Goal: Task Accomplishment & Management: Use online tool/utility

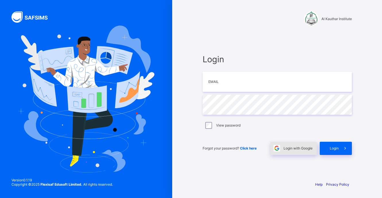
click at [288, 145] on div "Login with Google" at bounding box center [293, 148] width 46 height 13
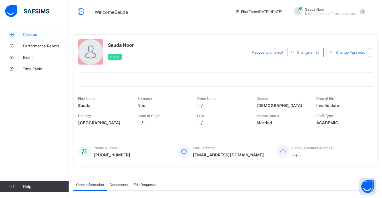
click at [42, 32] on span "Classes" at bounding box center [46, 34] width 46 height 5
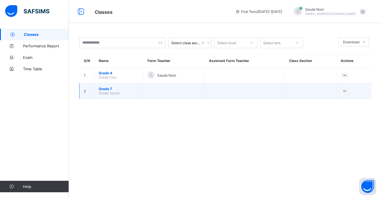
click at [109, 90] on span "Grade 7" at bounding box center [119, 89] width 40 height 4
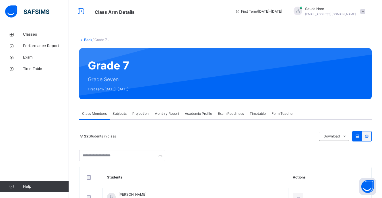
click at [88, 40] on link "Back" at bounding box center [88, 40] width 8 height 4
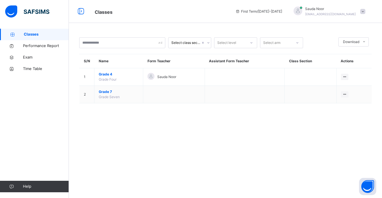
click at [107, 75] on span "Grade 4" at bounding box center [119, 74] width 40 height 5
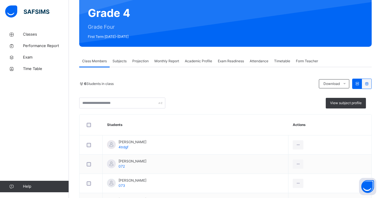
scroll to position [70, 0]
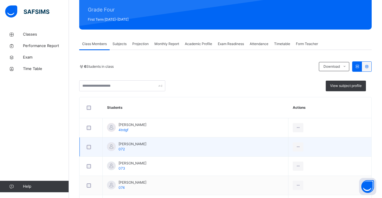
click at [114, 147] on div at bounding box center [111, 146] width 9 height 9
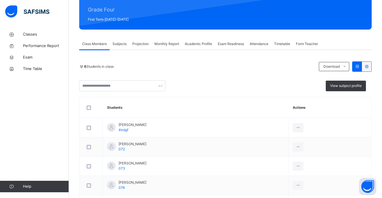
click at [145, 46] on span "Projection" at bounding box center [140, 43] width 16 height 5
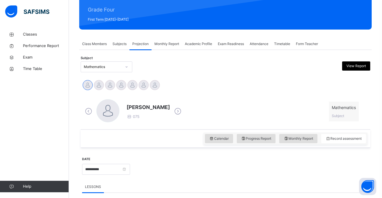
scroll to position [85, 0]
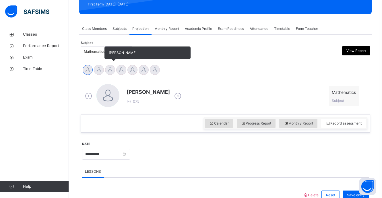
click at [108, 72] on div at bounding box center [110, 70] width 10 height 10
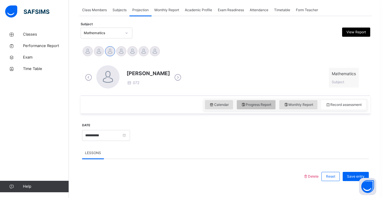
click at [245, 108] on div "Progress Report" at bounding box center [256, 104] width 39 height 9
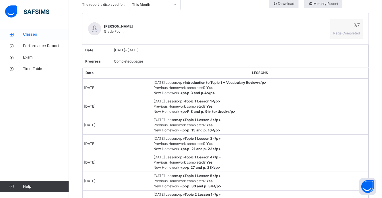
scroll to position [222, 0]
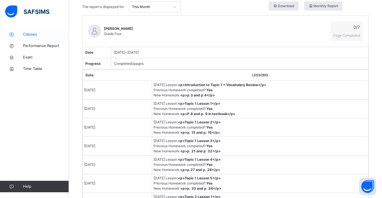
click at [47, 34] on span "Classes" at bounding box center [46, 35] width 46 height 6
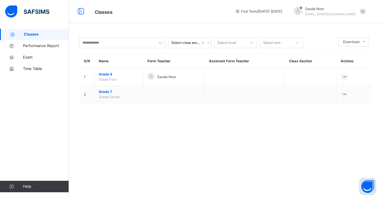
click at [365, 12] on span at bounding box center [362, 11] width 5 height 5
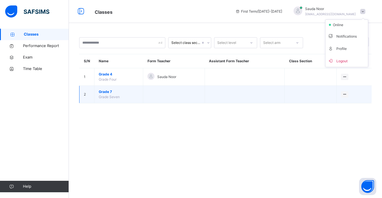
click at [109, 92] on span "Grade 7" at bounding box center [119, 91] width 40 height 5
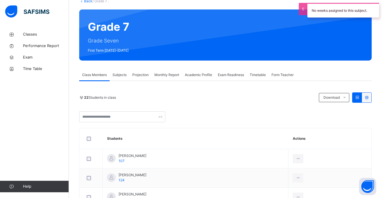
scroll to position [55, 0]
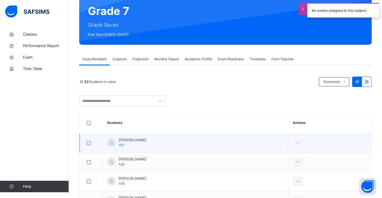
click at [131, 140] on span "[PERSON_NAME]" at bounding box center [132, 139] width 28 height 5
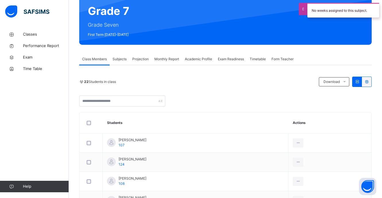
click at [143, 61] on span "Projection" at bounding box center [140, 59] width 16 height 5
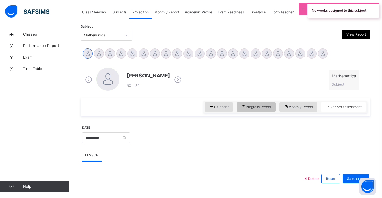
click at [253, 108] on span "Progress Report" at bounding box center [256, 106] width 30 height 5
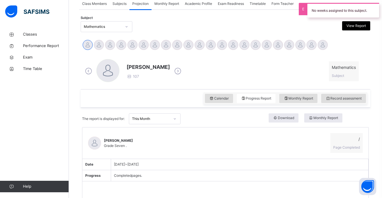
scroll to position [104, 0]
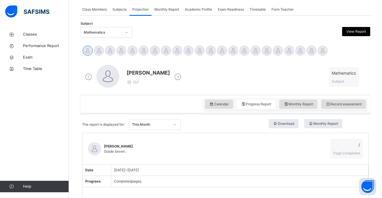
click at [155, 27] on div "Subject Mathematics View Report" at bounding box center [225, 32] width 289 height 17
click at [117, 32] on div "Mathematics" at bounding box center [103, 32] width 38 height 5
click at [119, 46] on div "Mathematics (104)" at bounding box center [106, 45] width 51 height 10
click at [246, 31] on div at bounding box center [262, 32] width 70 height 11
click at [115, 7] on span "Subjects" at bounding box center [119, 9] width 14 height 5
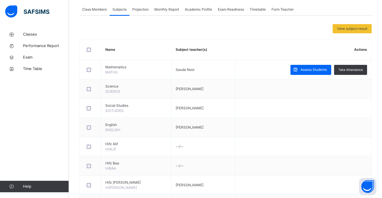
click at [136, 8] on span "Projection" at bounding box center [140, 9] width 16 height 5
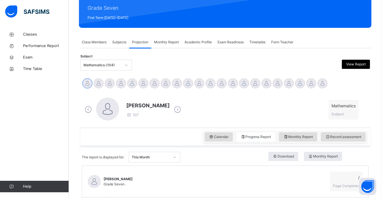
scroll to position [66, 0]
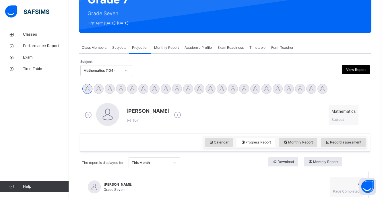
click at [43, 27] on div "Classes Performance Report Exam Time Table Help" at bounding box center [34, 110] width 69 height 175
click at [43, 30] on link "Classes" at bounding box center [34, 34] width 69 height 11
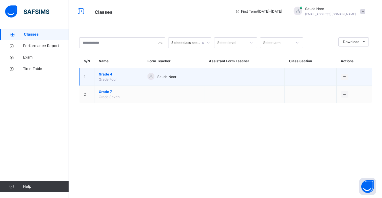
click at [106, 75] on span "Grade 4" at bounding box center [119, 74] width 40 height 5
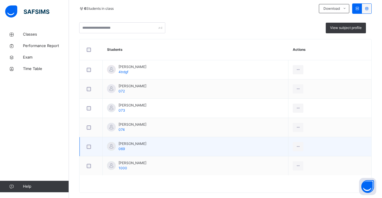
scroll to position [133, 0]
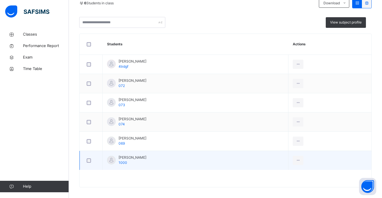
click at [164, 165] on td "[PERSON_NAME] 1000" at bounding box center [196, 160] width 186 height 19
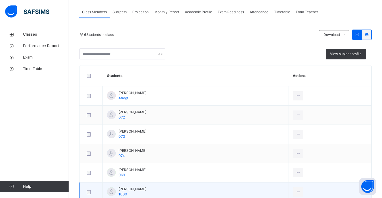
scroll to position [68, 0]
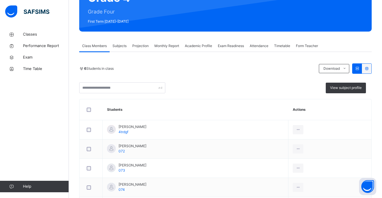
click at [142, 49] on div "Projection" at bounding box center [140, 45] width 22 height 11
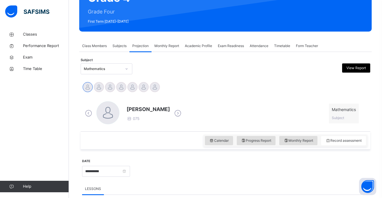
scroll to position [90, 0]
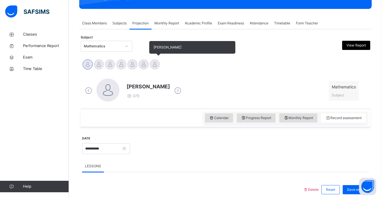
click at [152, 66] on div at bounding box center [155, 64] width 10 height 10
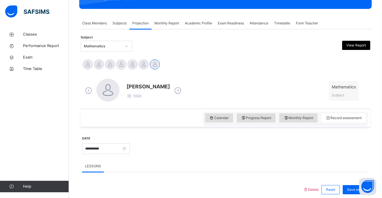
click at [127, 48] on div at bounding box center [127, 46] width 10 height 9
click at [160, 52] on div "Subject Mathematics View Report" at bounding box center [225, 46] width 289 height 17
click at [43, 36] on span "Classes" at bounding box center [46, 35] width 46 height 6
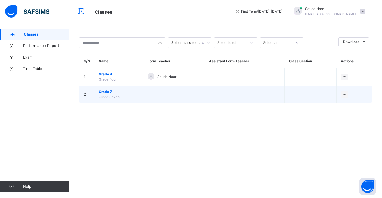
click at [108, 89] on td "Grade 7 Grade Seven" at bounding box center [118, 95] width 49 height 18
click at [109, 92] on span "Grade 7" at bounding box center [119, 91] width 40 height 5
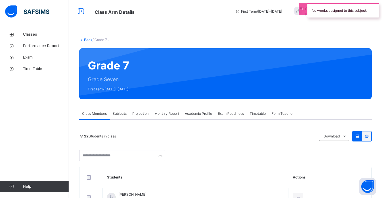
click at [141, 114] on span "Projection" at bounding box center [140, 113] width 16 height 5
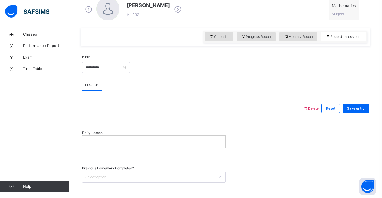
scroll to position [172, 0]
click at [146, 143] on p at bounding box center [154, 141] width 134 height 5
click at [122, 68] on input "**********" at bounding box center [106, 67] width 48 height 11
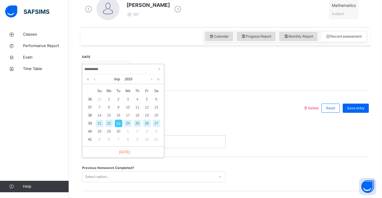
click at [224, 118] on div "LESSON LESSON Delete Reset Save entry Daily Lesson Previous Homework Completed?…" at bounding box center [225, 163] width 287 height 168
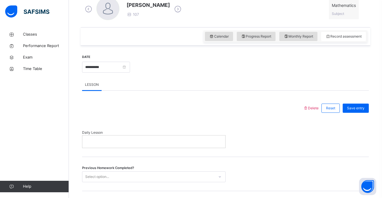
scroll to position [142, 0]
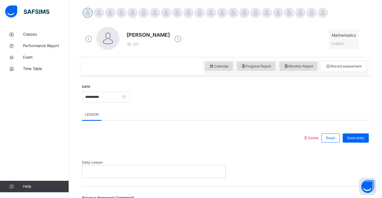
click at [136, 174] on div at bounding box center [153, 171] width 143 height 12
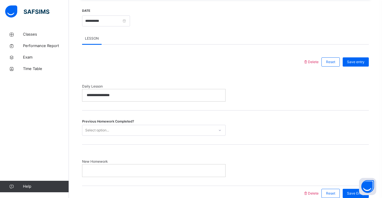
scroll to position [228, 0]
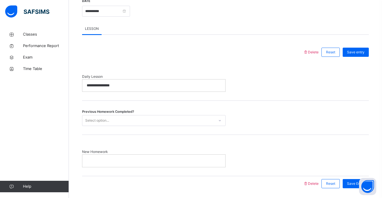
click at [133, 118] on div "Select option..." at bounding box center [148, 120] width 132 height 9
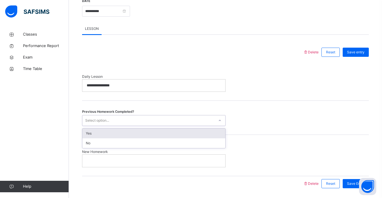
click at [121, 131] on div "Yes" at bounding box center [153, 134] width 143 height 10
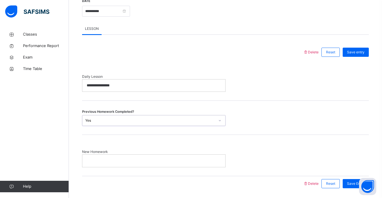
click at [107, 169] on div "New Homework" at bounding box center [225, 155] width 287 height 41
click at [110, 160] on p at bounding box center [154, 160] width 134 height 5
click at [349, 184] on span "Save Entry" at bounding box center [356, 183] width 18 height 5
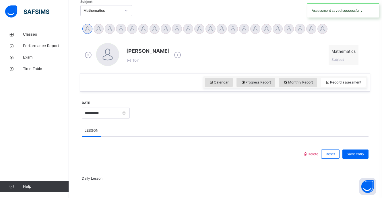
scroll to position [137, 0]
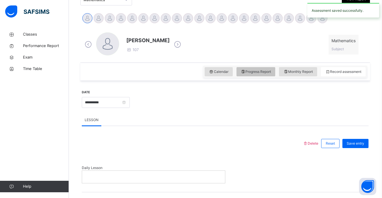
click at [266, 75] on div "Progress Report" at bounding box center [255, 71] width 39 height 9
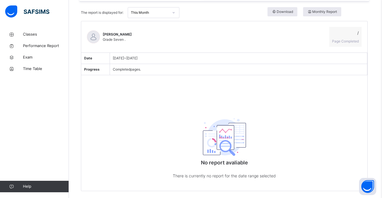
scroll to position [217, 1]
click at [32, 35] on span "Classes" at bounding box center [46, 35] width 46 height 6
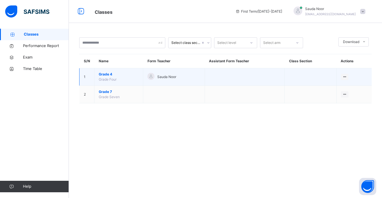
click at [109, 74] on span "Grade 4" at bounding box center [119, 74] width 40 height 5
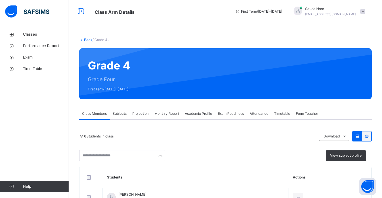
click at [258, 114] on span "Attendance" at bounding box center [259, 113] width 19 height 5
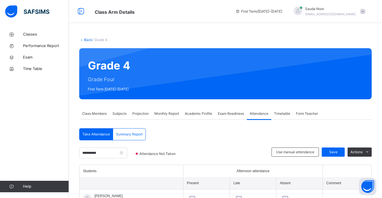
click at [83, 39] on icon at bounding box center [81, 40] width 5 height 4
click at [91, 40] on link "Back" at bounding box center [88, 40] width 8 height 4
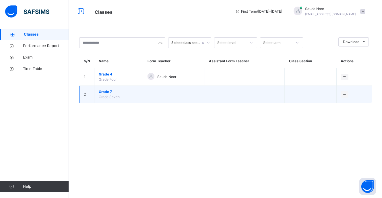
click at [104, 94] on span "Grade 7" at bounding box center [119, 91] width 40 height 5
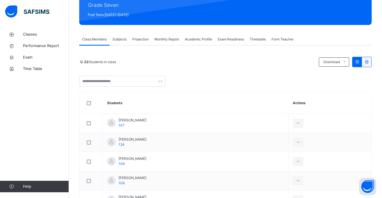
scroll to position [75, 0]
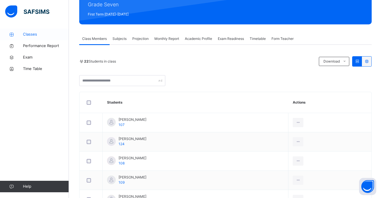
click at [48, 35] on span "Classes" at bounding box center [46, 35] width 46 height 6
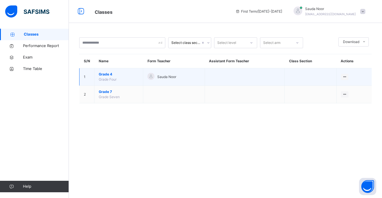
click at [110, 76] on span "Grade 4" at bounding box center [119, 74] width 40 height 5
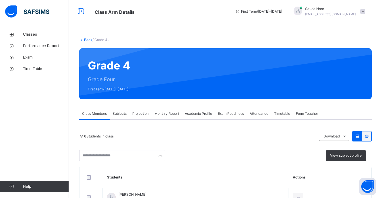
click at [259, 116] on span "Attendance" at bounding box center [259, 113] width 19 height 5
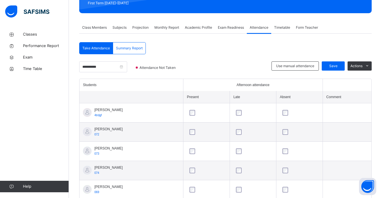
scroll to position [88, 0]
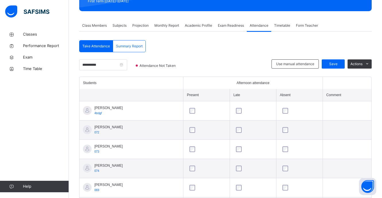
click at [131, 45] on span "Summary Report" at bounding box center [129, 46] width 27 height 5
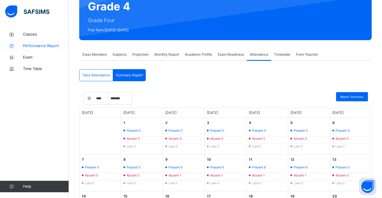
scroll to position [55, 0]
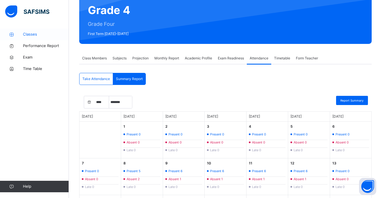
click at [28, 31] on link "Classes" at bounding box center [34, 34] width 69 height 11
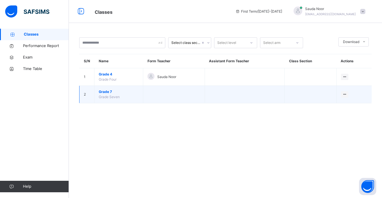
click at [109, 91] on span "Grade 7" at bounding box center [119, 91] width 40 height 5
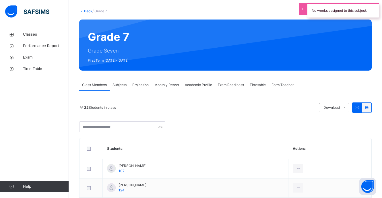
scroll to position [29, 0]
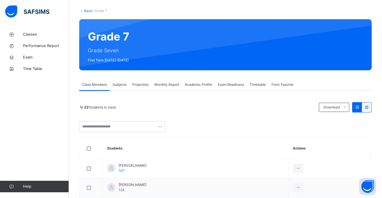
click at [87, 9] on link "Back" at bounding box center [88, 11] width 8 height 4
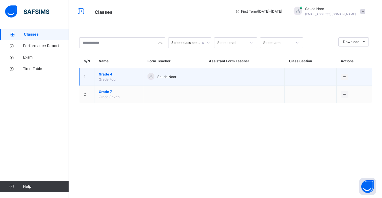
click at [105, 74] on span "Grade 4" at bounding box center [119, 74] width 40 height 5
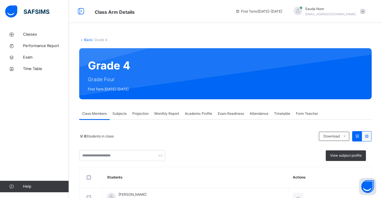
click at [256, 111] on span "Attendance" at bounding box center [259, 113] width 19 height 5
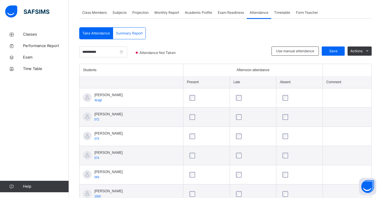
scroll to position [102, 0]
click at [381, 76] on div "Back / Grade 4 . Grade 4 Grade Four First Term [DATE]-[DATE] Class Members Subj…" at bounding box center [225, 73] width 313 height 292
click at [286, 119] on div at bounding box center [299, 117] width 36 height 6
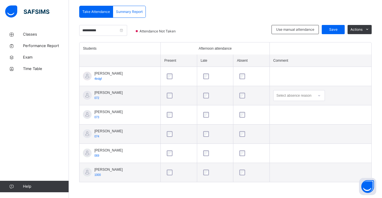
scroll to position [123, 0]
click at [335, 30] on span "Save" at bounding box center [333, 29] width 14 height 5
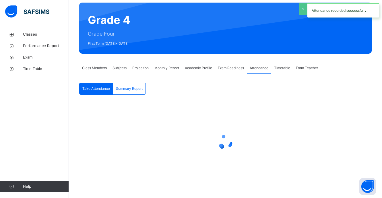
scroll to position [46, 0]
